Goal: Information Seeking & Learning: Find specific fact

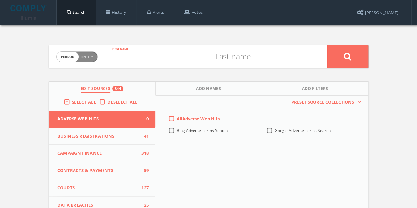
click at [138, 61] on input "text" at bounding box center [156, 56] width 103 height 17
type input "[PERSON_NAME]"
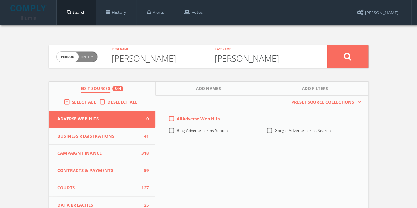
type input "[PERSON_NAME]"
click at [334, 56] on button at bounding box center [347, 56] width 41 height 23
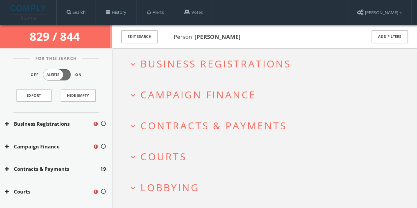
click at [186, 64] on span "Business Registrations" at bounding box center [215, 64] width 151 height 14
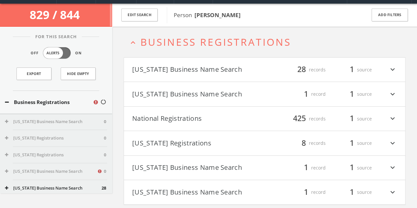
scroll to position [25, 0]
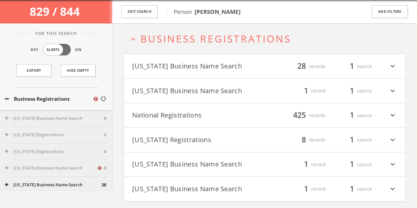
click at [185, 140] on button "[US_STATE] Registrations" at bounding box center [198, 139] width 132 height 11
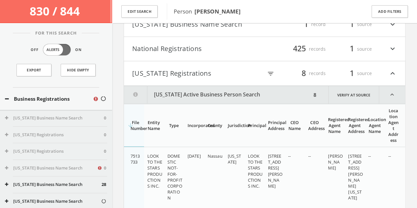
scroll to position [0, 0]
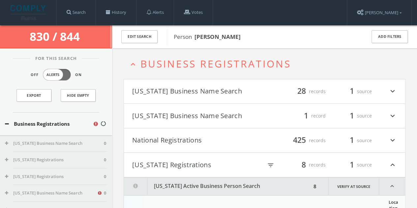
click at [169, 166] on button "[US_STATE] Registrations" at bounding box center [197, 164] width 130 height 11
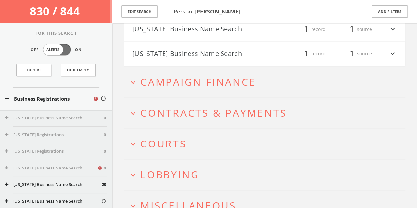
scroll to position [164, 0]
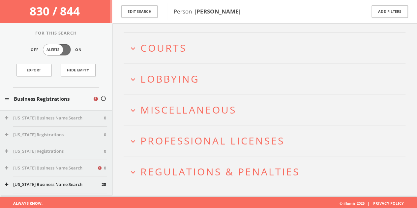
click at [168, 35] on h2 "expand_more Courts" at bounding box center [265, 48] width 282 height 31
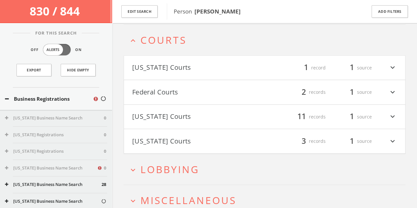
click at [167, 42] on span "Courts" at bounding box center [163, 40] width 46 height 14
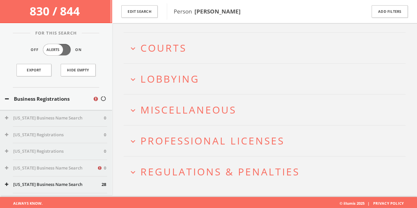
click at [167, 42] on span "Courts" at bounding box center [163, 48] width 46 height 14
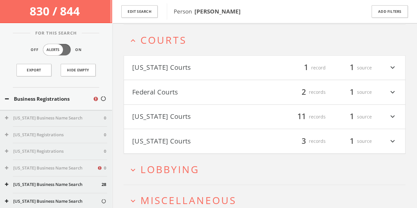
click at [167, 42] on span "Courts" at bounding box center [163, 40] width 46 height 14
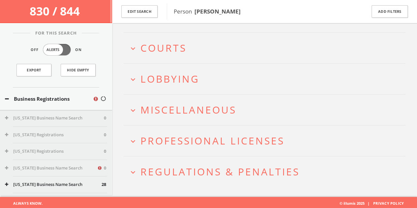
click at [168, 43] on span "Courts" at bounding box center [163, 48] width 46 height 14
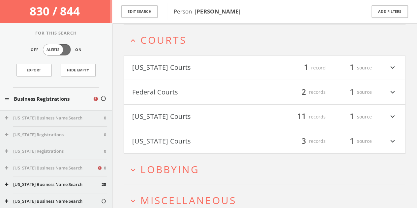
click at [167, 136] on button "[US_STATE] Courts" at bounding box center [198, 141] width 132 height 11
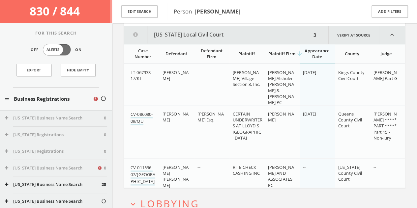
scroll to position [396, 0]
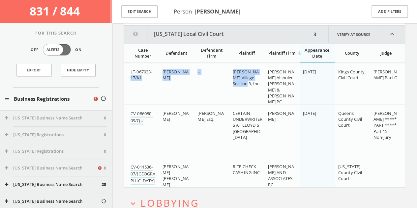
drag, startPoint x: 158, startPoint y: 69, endPoint x: 261, endPoint y: 78, distance: 103.2
click at [261, 78] on tr "LT-067933-17/KI [PERSON_NAME] -- [PERSON_NAME] Village Section 3, Inc. [PERSON_…" at bounding box center [264, 86] width 281 height 47
copy tr "17/KI [PERSON_NAME] -- [PERSON_NAME] Village Section 3, Inc."
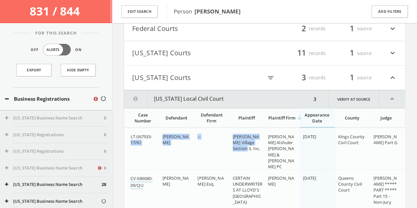
scroll to position [331, 0]
click at [204, 101] on button "[US_STATE] Local Civil Court" at bounding box center [217, 100] width 187 height 18
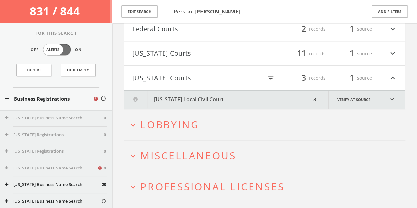
click at [188, 78] on button "[US_STATE] Courts" at bounding box center [197, 77] width 130 height 11
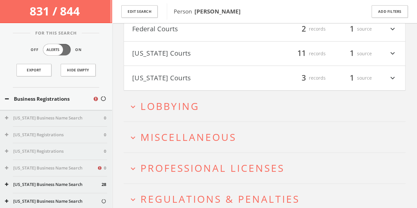
click at [202, 106] on button "expand_more Lobbying" at bounding box center [267, 106] width 277 height 11
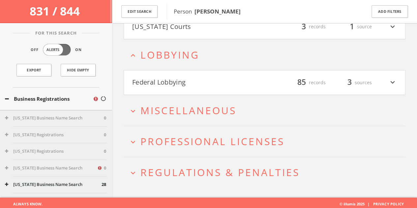
click at [201, 105] on span "Miscellaneous" at bounding box center [188, 111] width 96 height 14
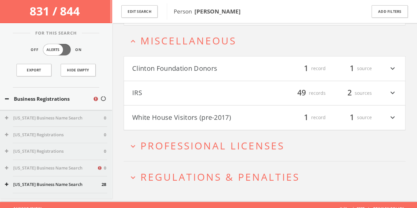
click at [193, 43] on span "Miscellaneous" at bounding box center [188, 41] width 96 height 14
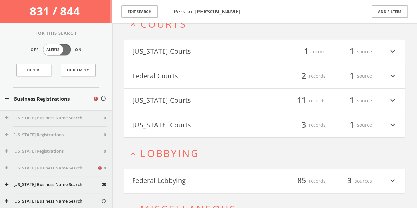
scroll to position [283, 0]
click at [168, 28] on span "Courts" at bounding box center [163, 24] width 46 height 14
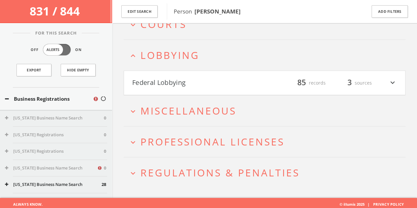
click at [180, 85] on button "Federal Lobbying" at bounding box center [198, 82] width 132 height 11
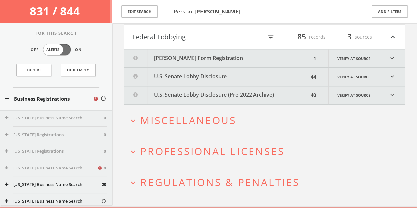
click at [178, 58] on button "[PERSON_NAME] Form Registration" at bounding box center [217, 58] width 187 height 18
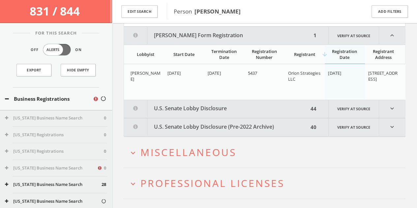
scroll to position [354, 0]
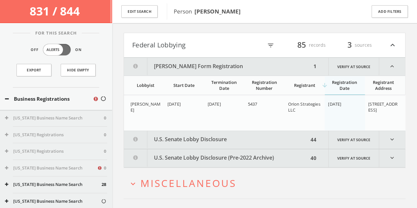
click at [184, 44] on button "Federal Lobbying" at bounding box center [197, 45] width 130 height 11
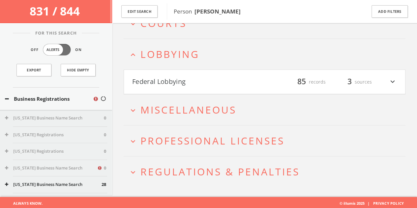
click at [182, 62] on h2 "expand_less Lobbying" at bounding box center [265, 54] width 282 height 31
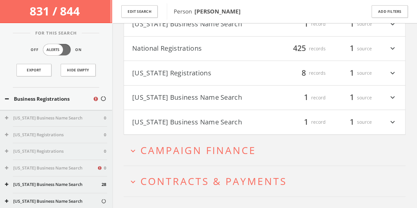
click at [182, 153] on span "Campaign Finance" at bounding box center [198, 151] width 116 height 14
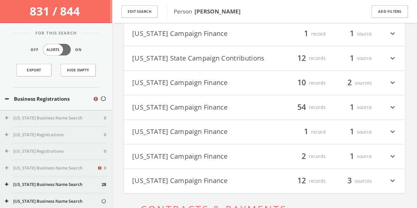
scroll to position [436, 0]
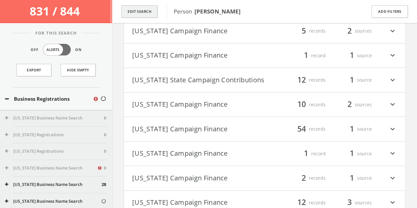
click at [140, 7] on button "Edit Search" at bounding box center [139, 11] width 36 height 13
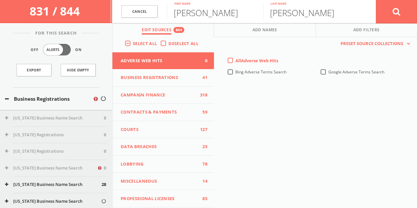
scroll to position [403, 0]
click at [168, 44] on label "Deselect All" at bounding box center [184, 44] width 33 height 7
click at [0, 0] on input "Deselect All" at bounding box center [0, 0] width 0 height 0
click at [145, 102] on button "Campaign Finance 0" at bounding box center [162, 95] width 101 height 17
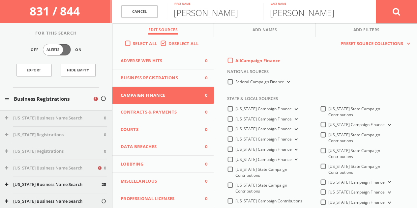
click at [235, 61] on label "All Campaign Finance" at bounding box center [257, 61] width 45 height 7
click at [0, 0] on Finance-all-0 "All Campaign Finance" at bounding box center [0, 0] width 0 height 0
click at [395, 14] on icon at bounding box center [396, 12] width 8 height 8
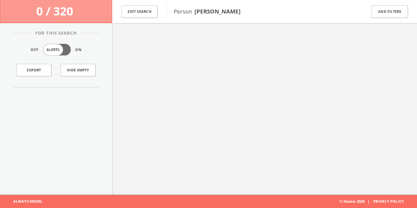
scroll to position [38, 0]
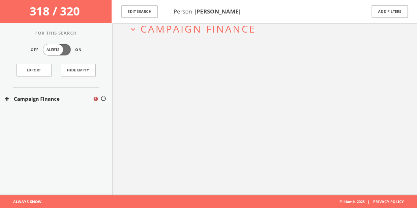
click at [196, 135] on div "expand_more Campaign Finance" at bounding box center [264, 91] width 305 height 208
